Goal: Entertainment & Leisure: Browse casually

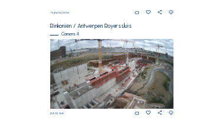
scroll to position [504, 0]
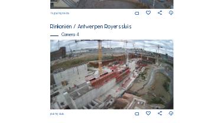
click at [115, 79] on img at bounding box center [112, 75] width 124 height 70
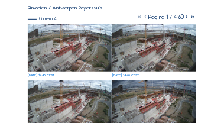
scroll to position [83, 0]
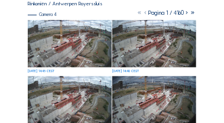
click at [76, 45] on img at bounding box center [69, 43] width 83 height 47
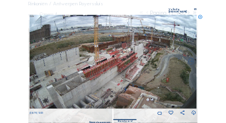
click at [201, 15] on icon at bounding box center [200, 17] width 5 height 5
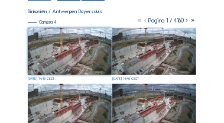
scroll to position [71, 0]
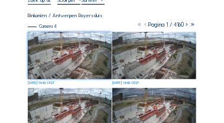
click at [60, 40] on img at bounding box center [69, 55] width 83 height 47
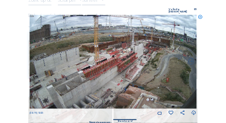
click at [199, 15] on icon at bounding box center [200, 17] width 5 height 5
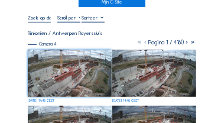
scroll to position [36, 0]
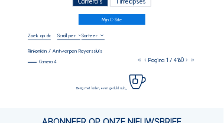
click at [99, 4] on div "Camera's" at bounding box center [91, 1] width 36 height 11
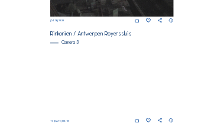
scroll to position [436, 0]
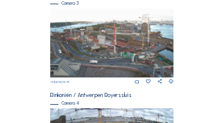
click at [107, 57] on img at bounding box center [112, 43] width 124 height 70
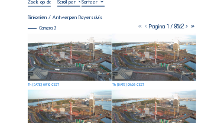
scroll to position [71, 0]
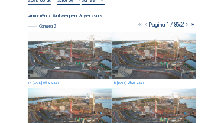
click at [84, 59] on img at bounding box center [69, 55] width 83 height 47
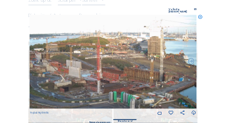
click at [201, 15] on icon at bounding box center [200, 17] width 5 height 5
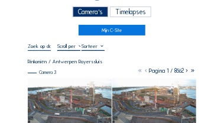
scroll to position [24, 0]
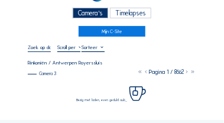
click at [96, 12] on div "Camera's" at bounding box center [91, 13] width 36 height 11
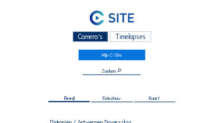
click at [92, 37] on div "Camera's" at bounding box center [91, 36] width 36 height 11
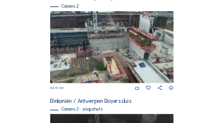
scroll to position [130, 0]
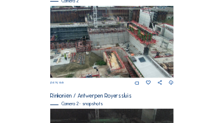
click at [70, 57] on img at bounding box center [112, 42] width 124 height 73
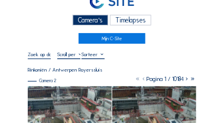
scroll to position [12, 0]
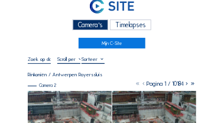
click at [89, 24] on div "Camera's" at bounding box center [91, 25] width 36 height 11
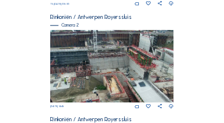
scroll to position [211, 0]
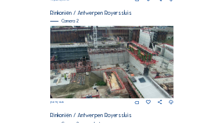
click at [116, 48] on img at bounding box center [112, 62] width 124 height 73
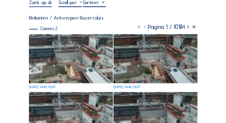
scroll to position [71, 0]
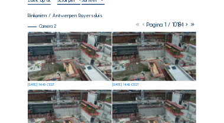
click at [68, 54] on img at bounding box center [69, 56] width 83 height 49
